Goal: Task Accomplishment & Management: Complete application form

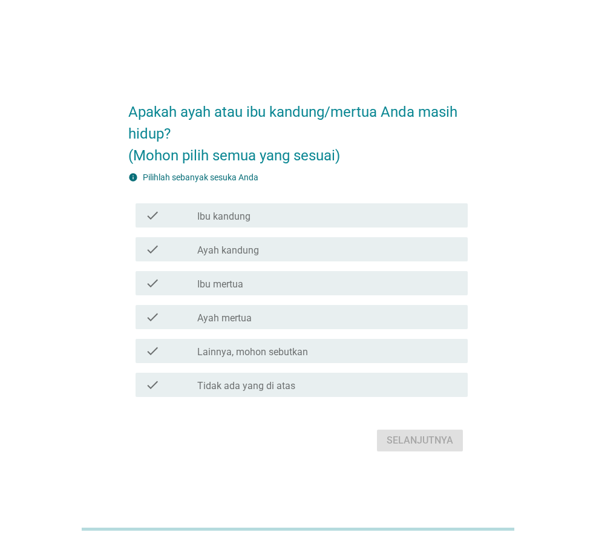
click at [152, 222] on icon "check" at bounding box center [152, 215] width 15 height 15
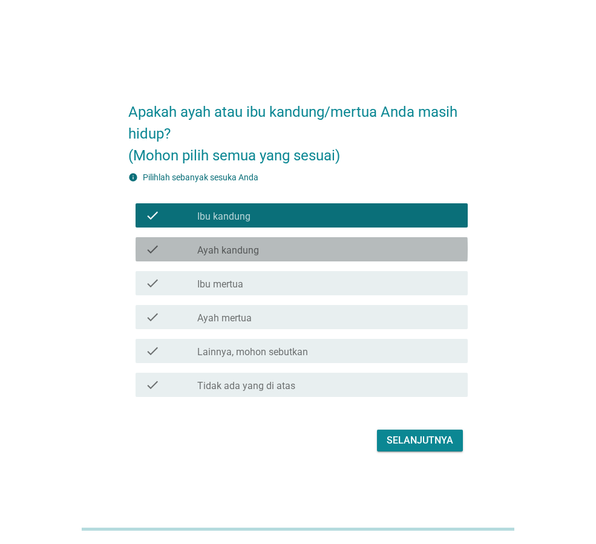
click at [159, 252] on icon "check" at bounding box center [152, 249] width 15 height 15
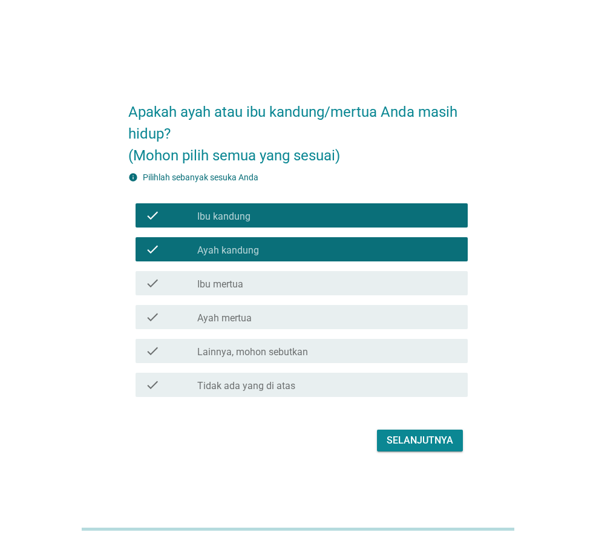
click at [406, 438] on div "Selanjutnya" at bounding box center [420, 440] width 67 height 15
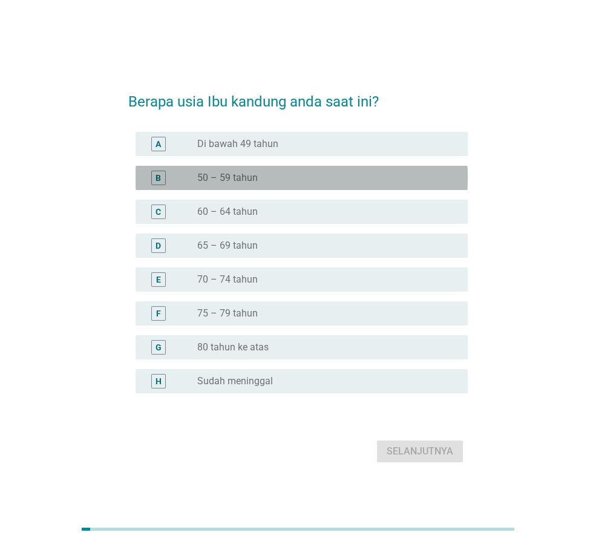
click at [233, 183] on label "50 – 59 tahun" at bounding box center [227, 178] width 61 height 12
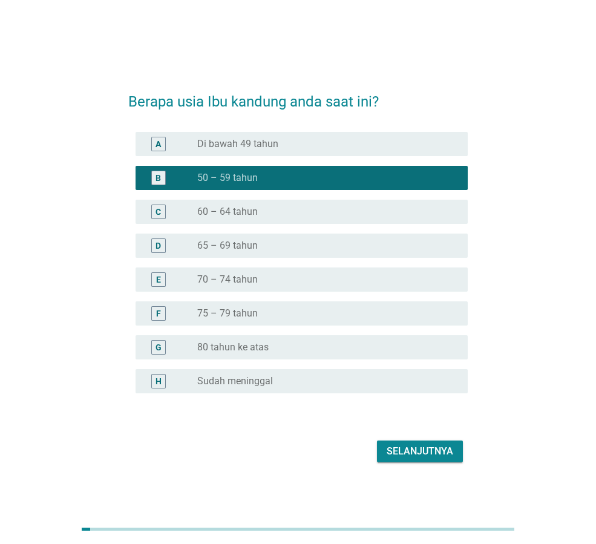
click at [450, 448] on div "Selanjutnya" at bounding box center [420, 451] width 67 height 15
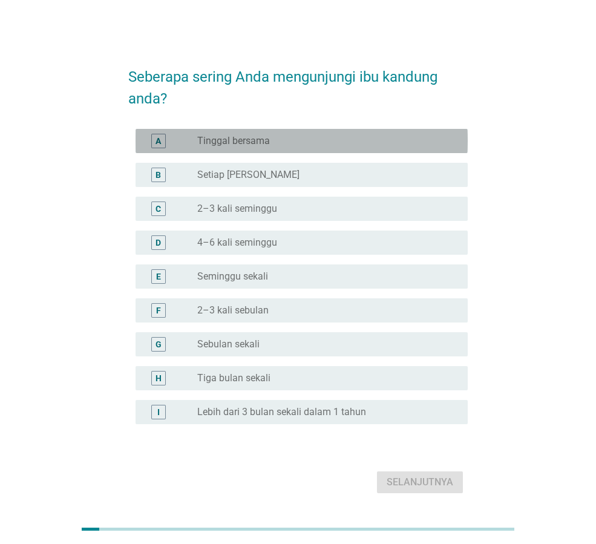
click at [285, 142] on div "radio_button_unchecked Tinggal bersama" at bounding box center [322, 141] width 251 height 12
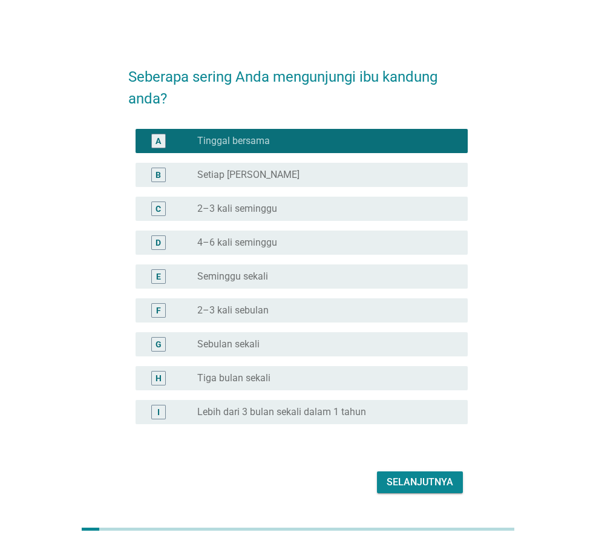
click at [413, 479] on div "Selanjutnya" at bounding box center [420, 482] width 67 height 15
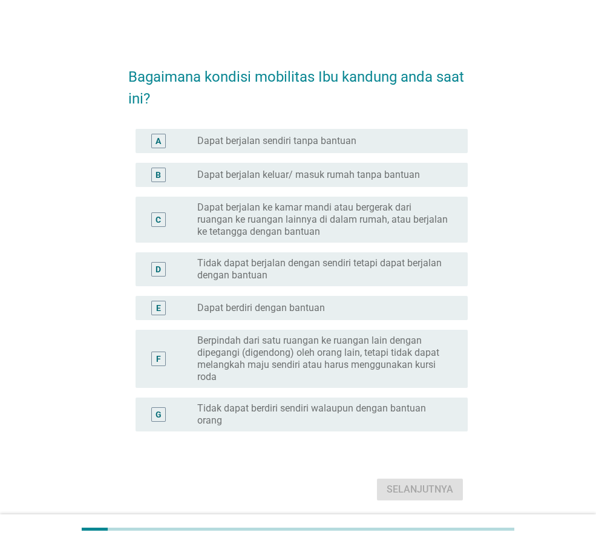
click at [357, 150] on div "A radio_button_unchecked Dapat berjalan sendiri tanpa bantuan" at bounding box center [302, 141] width 332 height 24
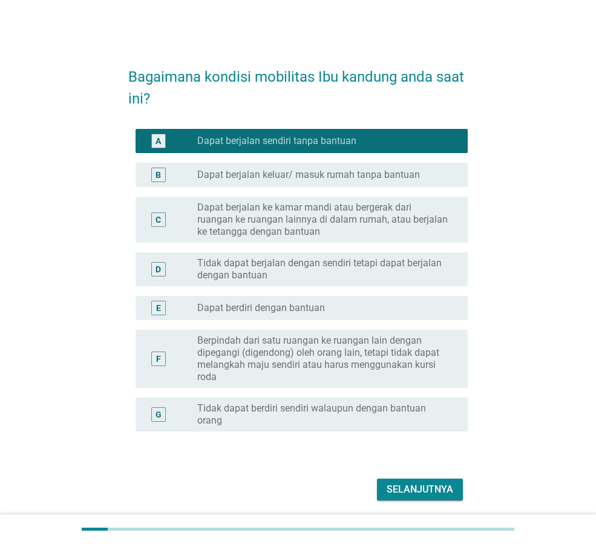
click at [426, 486] on div "Selanjutnya" at bounding box center [420, 489] width 67 height 15
